Goal: Information Seeking & Learning: Learn about a topic

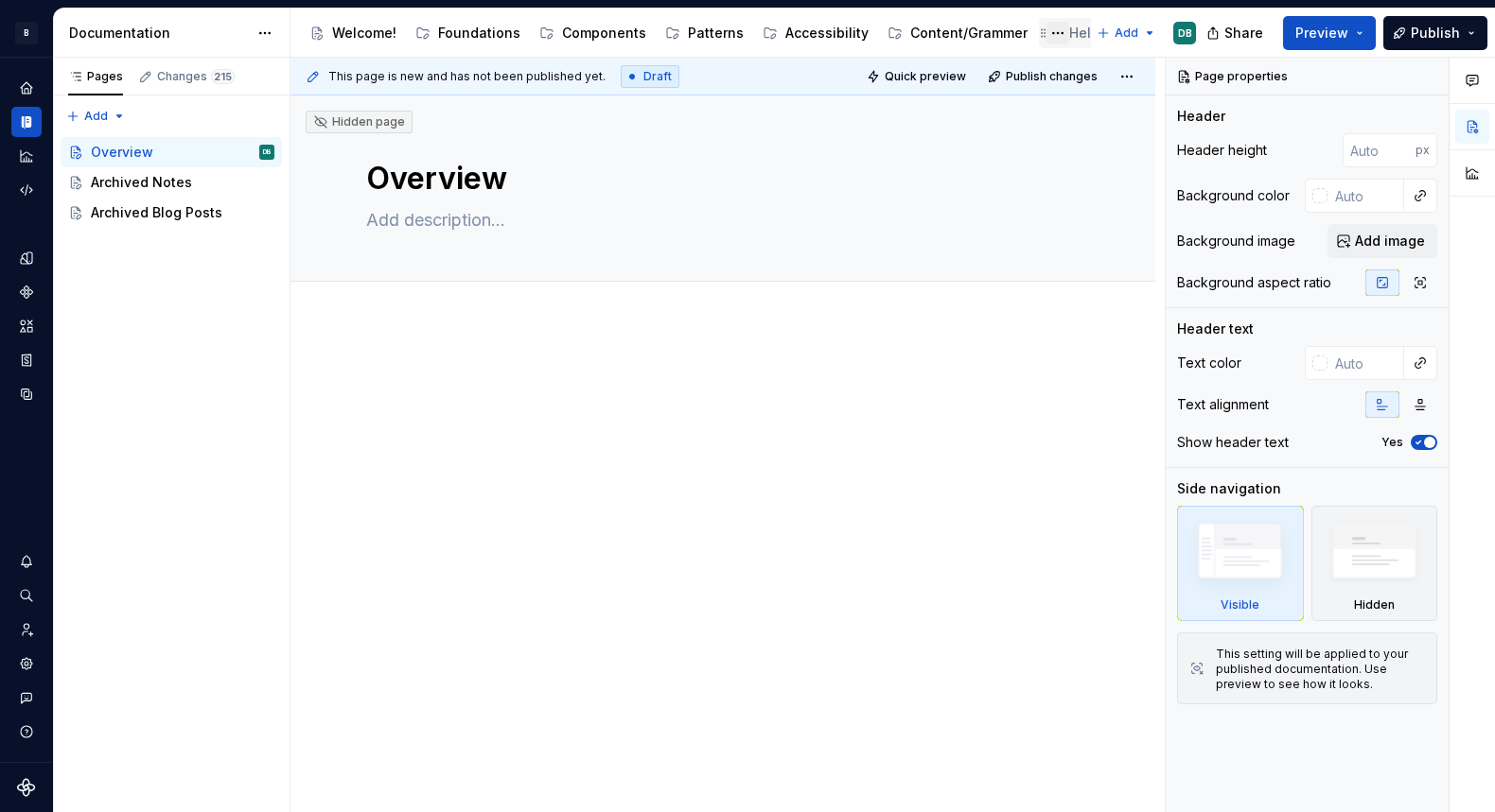
click at [1051, 33] on button "Page tree" at bounding box center [1058, 32] width 23 height 23
click at [1065, 31] on html "B Compass DB Design system data Documentation Accessibility guide for tree Page…" at bounding box center [748, 406] width 1495 height 812
click at [1070, 31] on div "Help/Support" at bounding box center [1113, 32] width 87 height 19
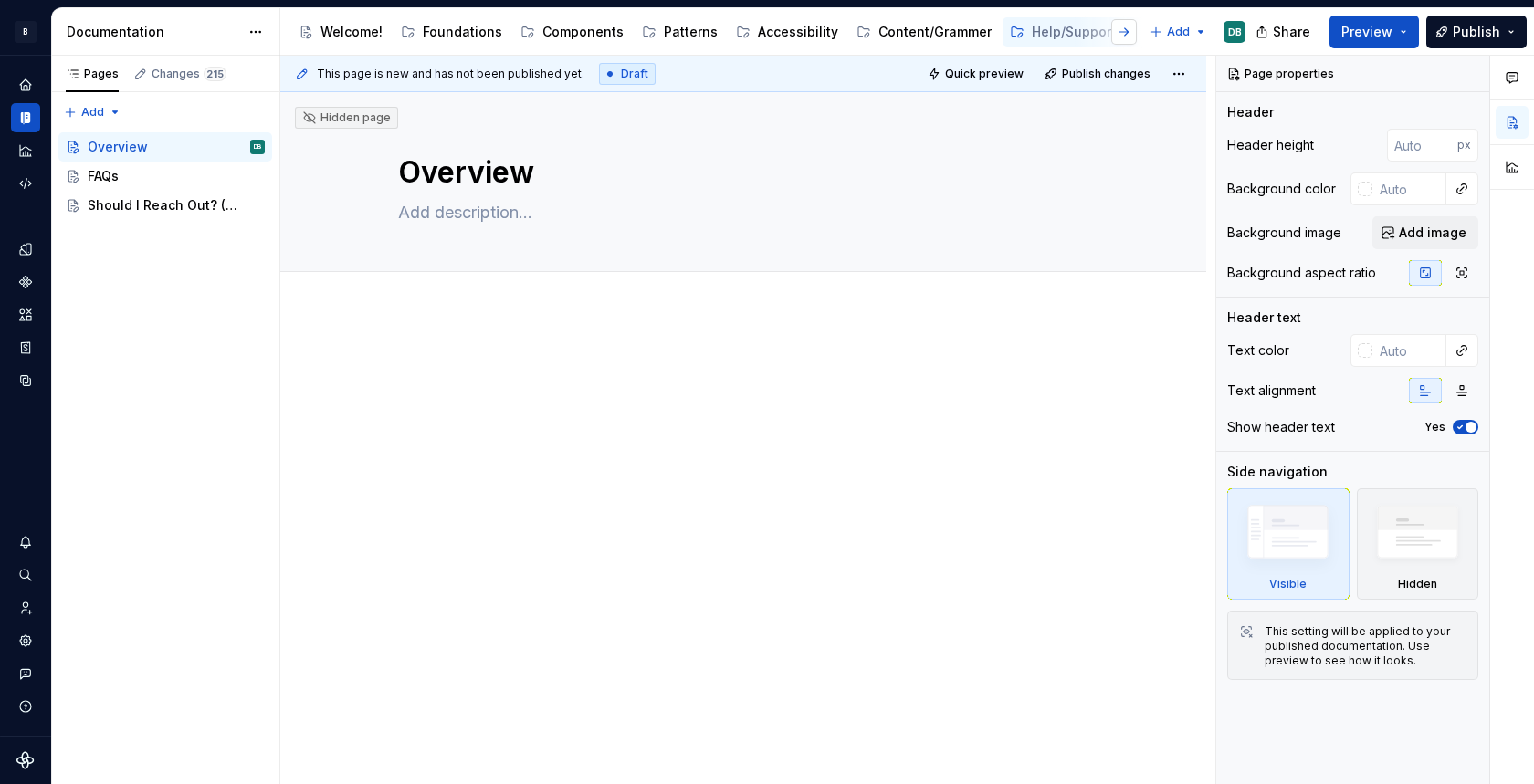
click at [1128, 38] on button "button" at bounding box center [1123, 31] width 26 height 26
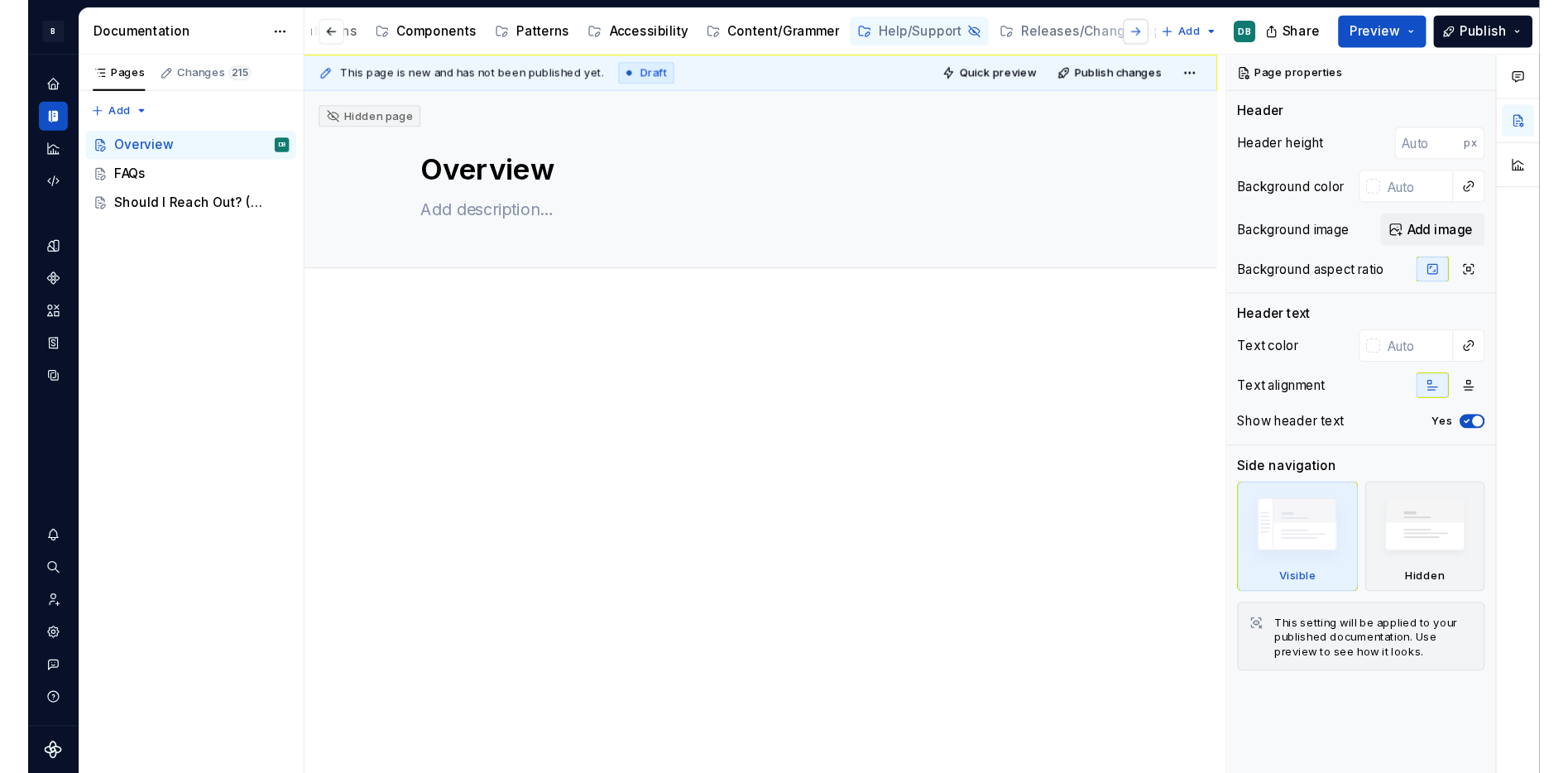
scroll to position [0, 156]
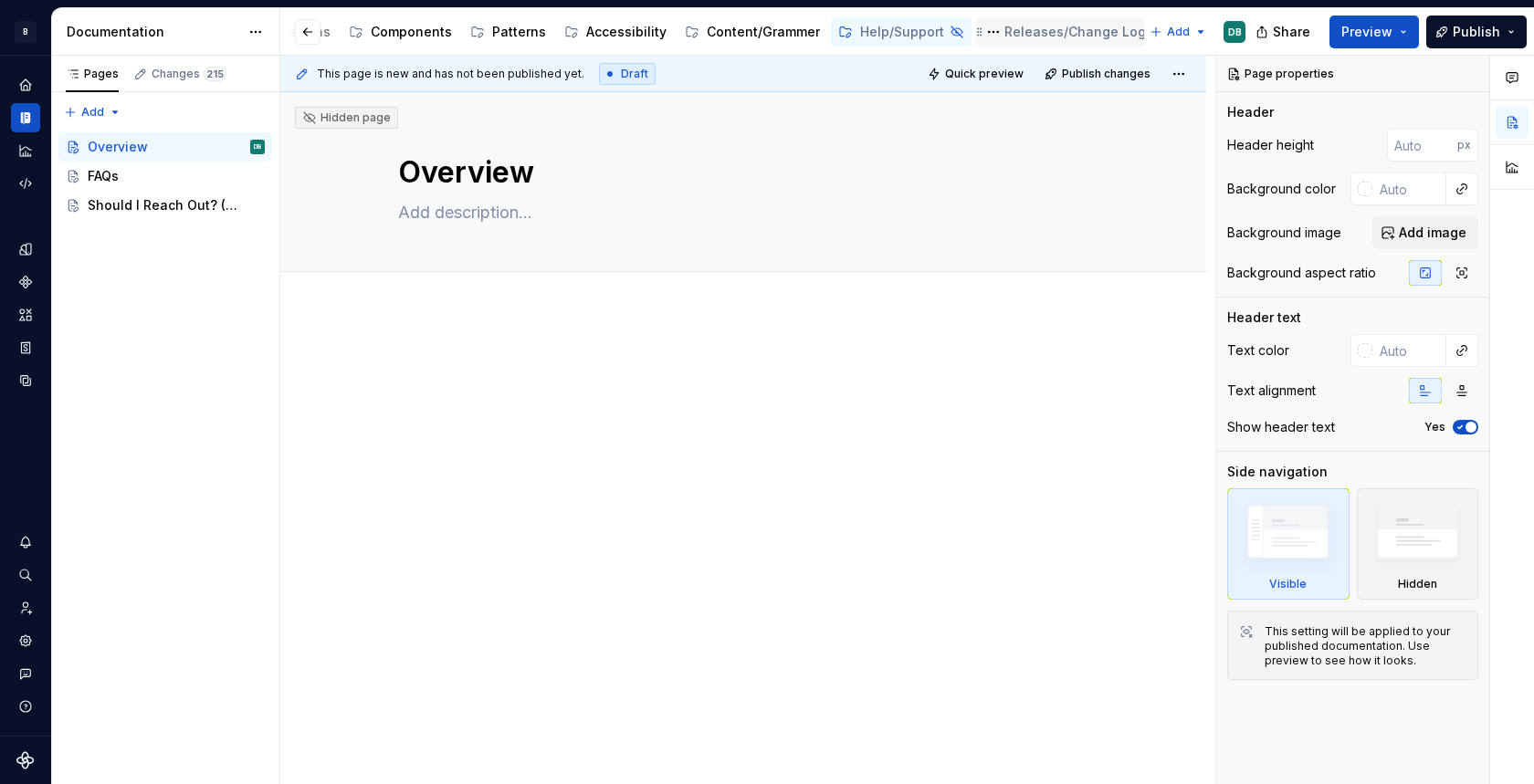
click at [1021, 31] on div "Releases/Change Log" at bounding box center [1075, 31] width 142 height 18
type textarea "*"
click at [31, 81] on icon "Home" at bounding box center [25, 85] width 16 height 16
